Goal: Task Accomplishment & Management: Complete application form

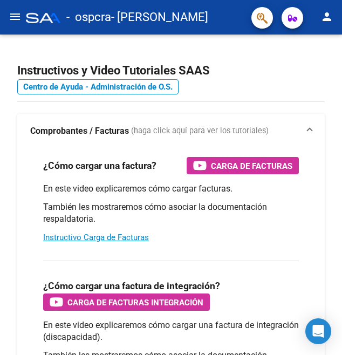
click at [13, 28] on button "menu" at bounding box center [15, 17] width 22 height 22
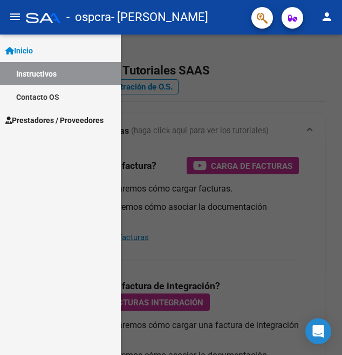
click at [81, 119] on span "Prestadores / Proveedores" at bounding box center [54, 120] width 98 height 12
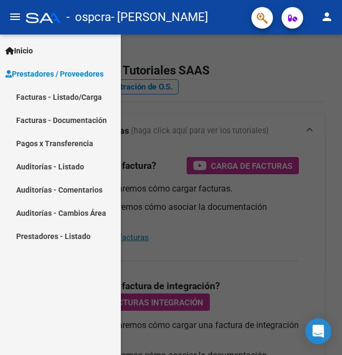
click at [92, 98] on link "Facturas - Listado/Carga" at bounding box center [60, 96] width 121 height 23
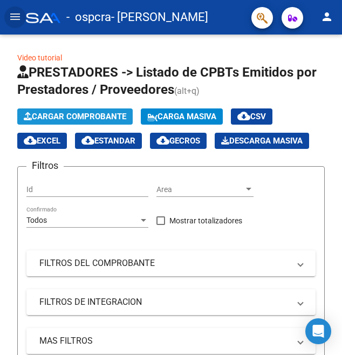
click at [107, 118] on span "Cargar Comprobante" at bounding box center [75, 117] width 103 height 10
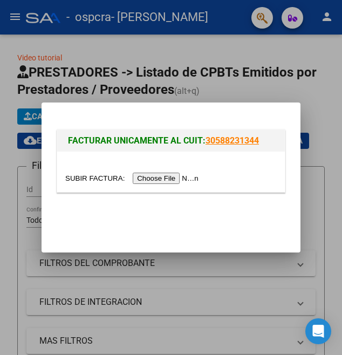
click at [190, 179] on input "file" at bounding box center [133, 178] width 137 height 11
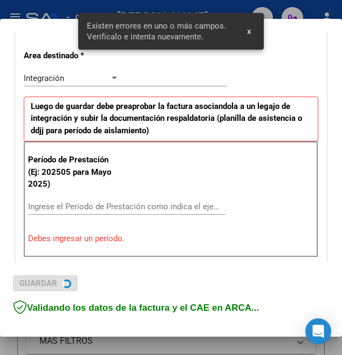
scroll to position [241, 0]
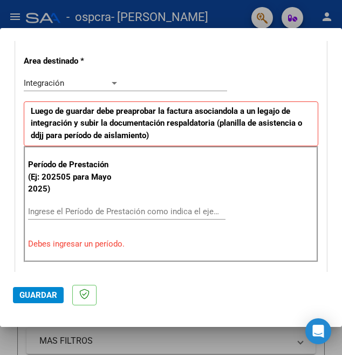
click at [160, 204] on div "Ingrese el Período de Prestación como indica el ejemplo" at bounding box center [127, 212] width 198 height 16
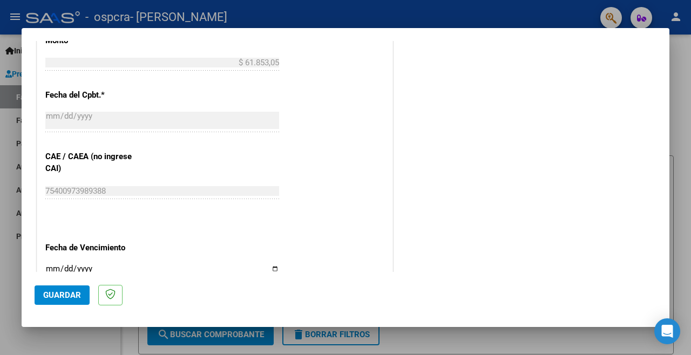
scroll to position [694, 0]
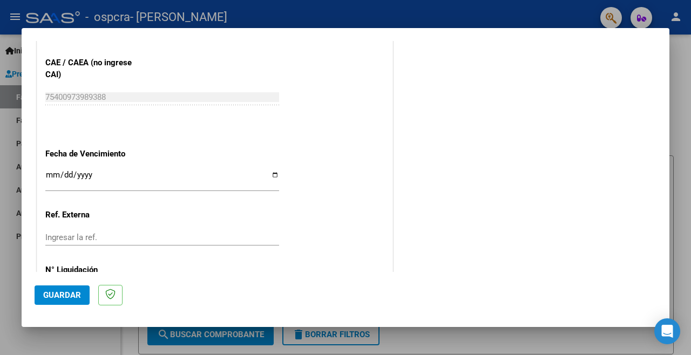
type input "202509"
click at [55, 305] on button "Guardar" at bounding box center [62, 295] width 55 height 19
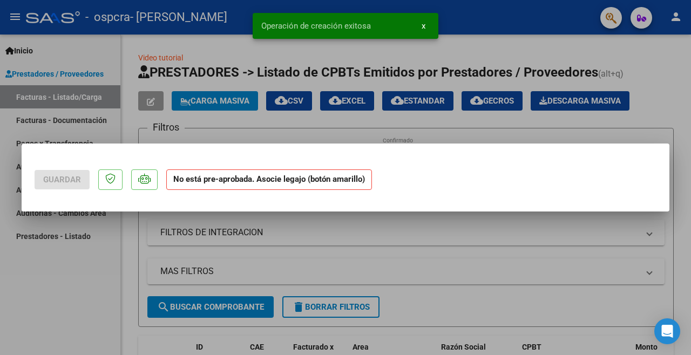
scroll to position [0, 0]
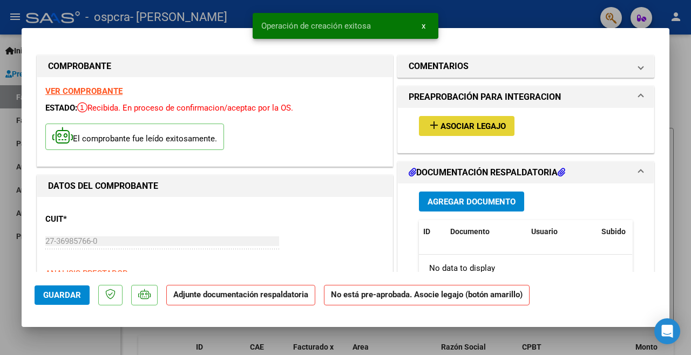
click at [342, 122] on span "Asociar Legajo" at bounding box center [473, 127] width 65 height 10
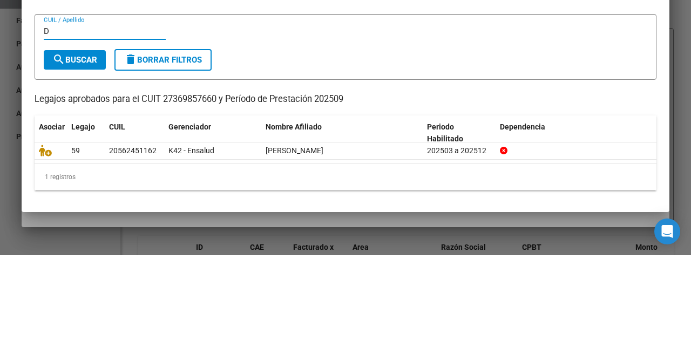
type input "D"
click at [45, 256] on icon at bounding box center [45, 251] width 13 height 12
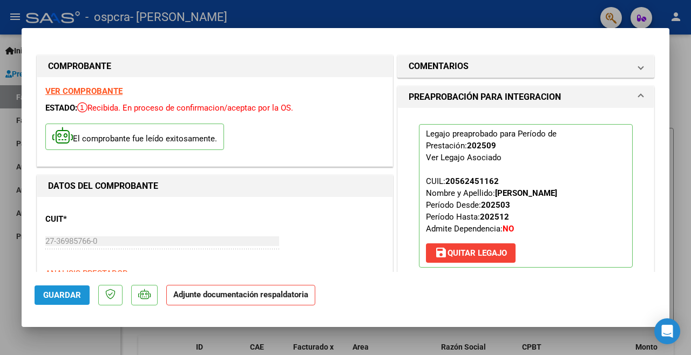
click at [61, 305] on button "Guardar" at bounding box center [62, 295] width 55 height 19
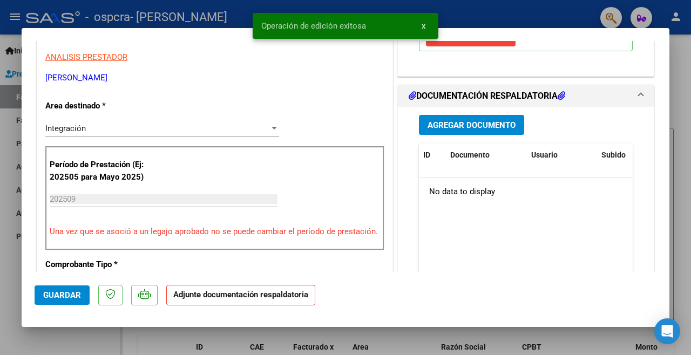
scroll to position [220, 0]
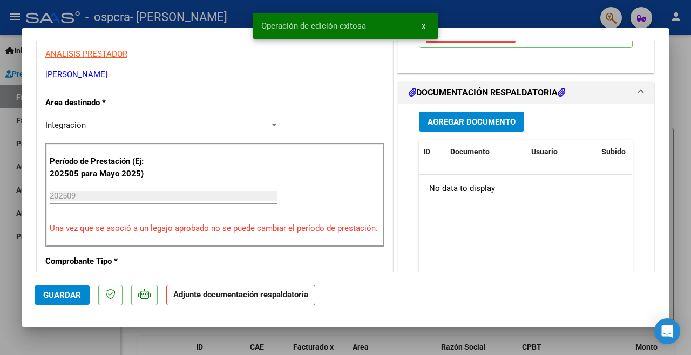
click at [342, 117] on span "Agregar Documento" at bounding box center [472, 122] width 88 height 10
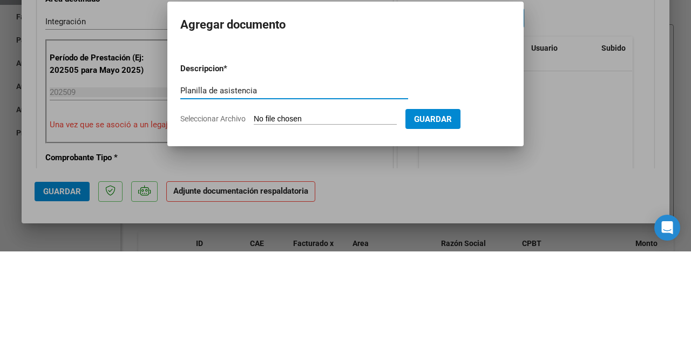
type input "Planilla de asistencia"
click at [342, 222] on input "Seleccionar Archivo" at bounding box center [325, 223] width 143 height 10
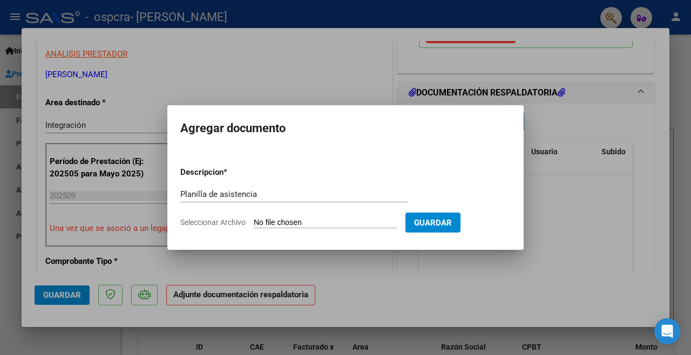
type input "C:\fakepath\27369857660_011_00001_00000341.pdf"
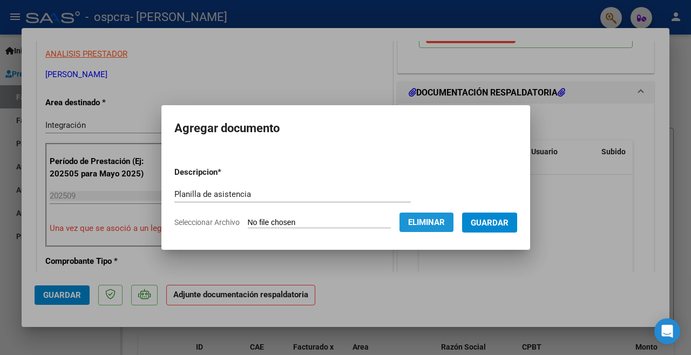
click at [342, 226] on span "Eliminar" at bounding box center [426, 223] width 37 height 10
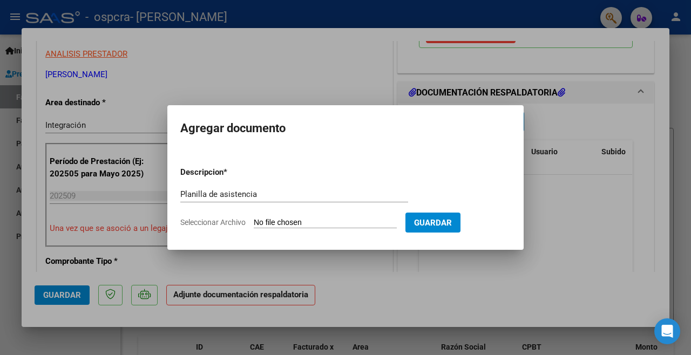
click at [342, 220] on input "Seleccionar Archivo" at bounding box center [325, 223] width 143 height 10
type input "C:\fakepath\CamScanner [DATE] 15.31.pdf"
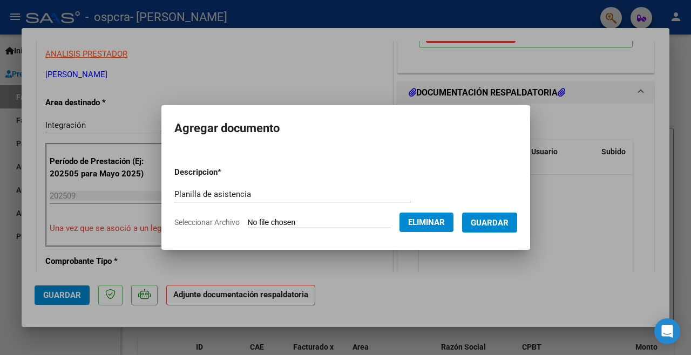
click at [342, 228] on button "Guardar" at bounding box center [489, 223] width 55 height 20
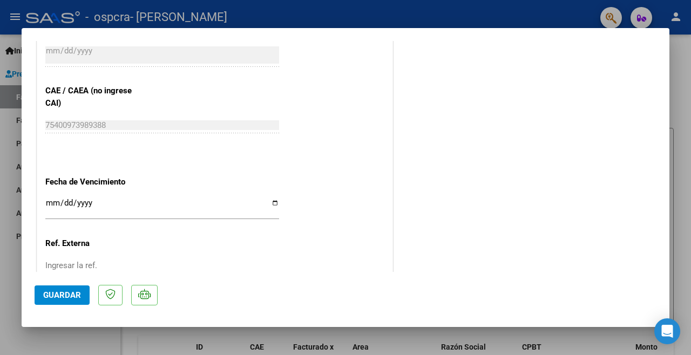
scroll to position [699, 0]
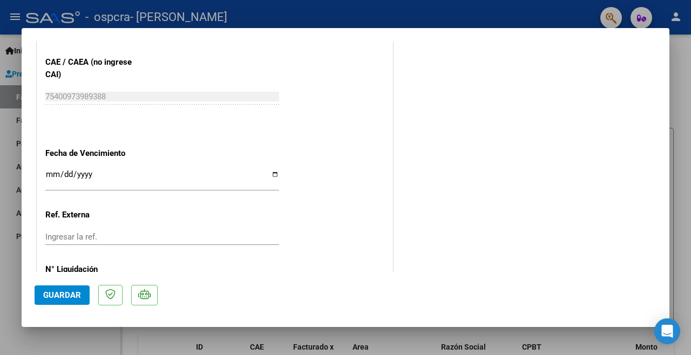
click at [71, 300] on span "Guardar" at bounding box center [62, 296] width 38 height 10
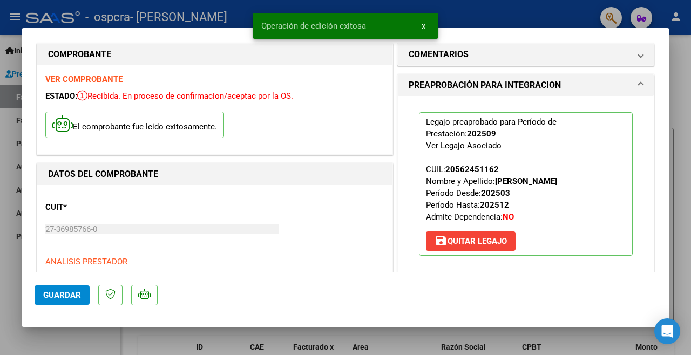
scroll to position [0, 0]
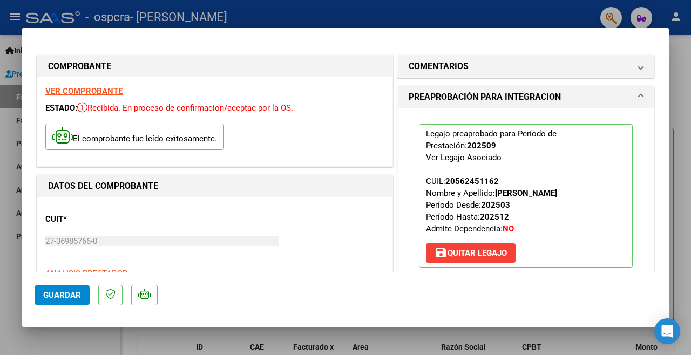
click at [12, 38] on div at bounding box center [345, 177] width 691 height 355
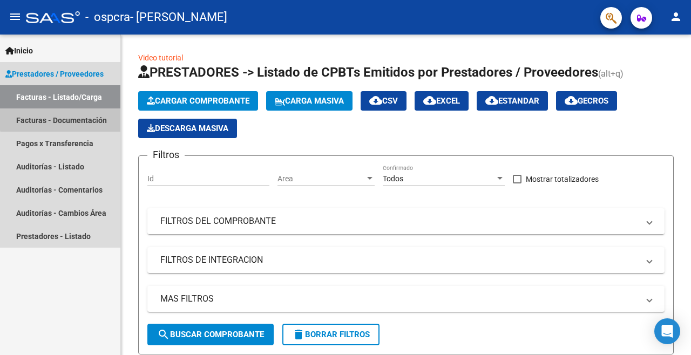
click at [80, 112] on link "Facturas - Documentación" at bounding box center [60, 120] width 120 height 23
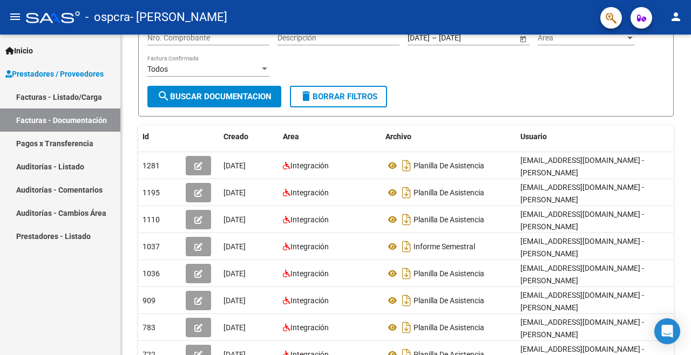
scroll to position [138, 0]
